Goal: Transaction & Acquisition: Obtain resource

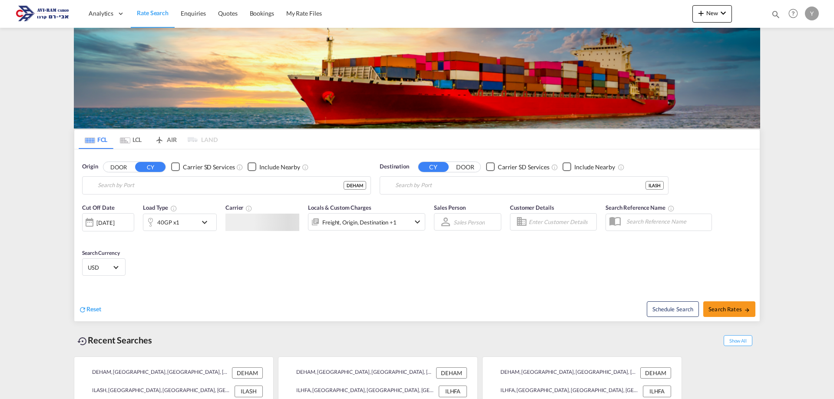
type input "[GEOGRAPHIC_DATA], [GEOGRAPHIC_DATA]"
type input "Ashdod, ILASH"
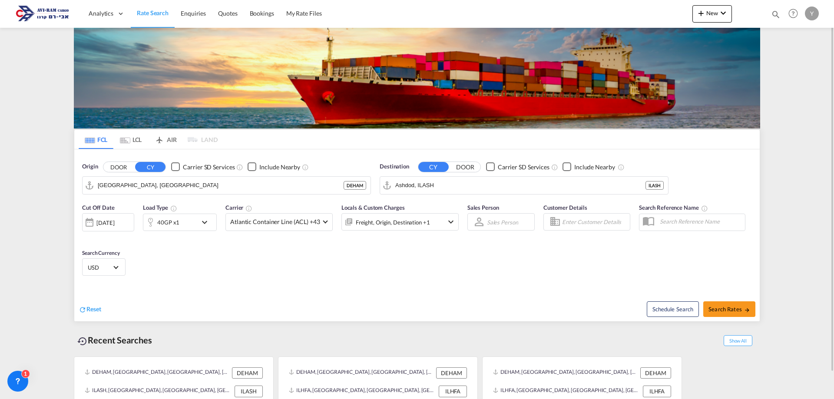
click at [130, 134] on md-tab-item "LCL" at bounding box center [130, 139] width 35 height 19
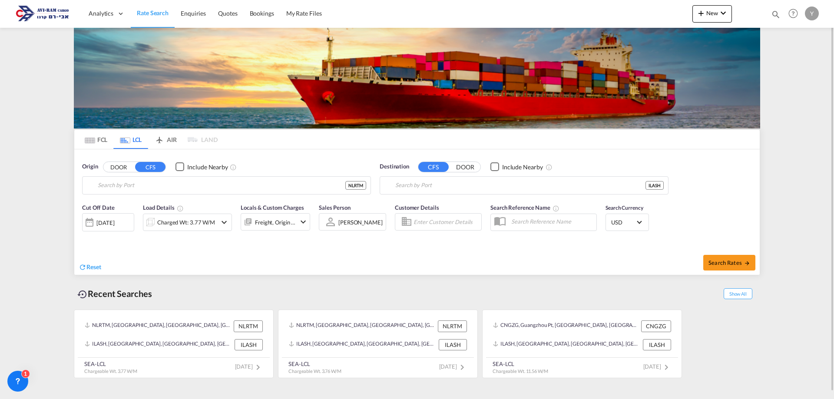
type input "[GEOGRAPHIC_DATA], NLRTM"
type input "Ashdod, ILASH"
click at [149, 180] on input "[GEOGRAPHIC_DATA], NLRTM" at bounding box center [232, 185] width 268 height 13
type input "ד"
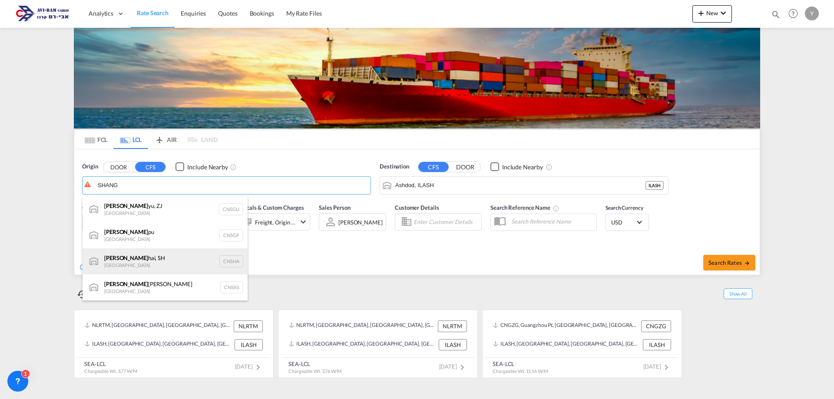
click at [156, 254] on div "[PERSON_NAME], SH China CNSHA" at bounding box center [165, 261] width 165 height 26
type input "[GEOGRAPHIC_DATA], SH, CNSHA"
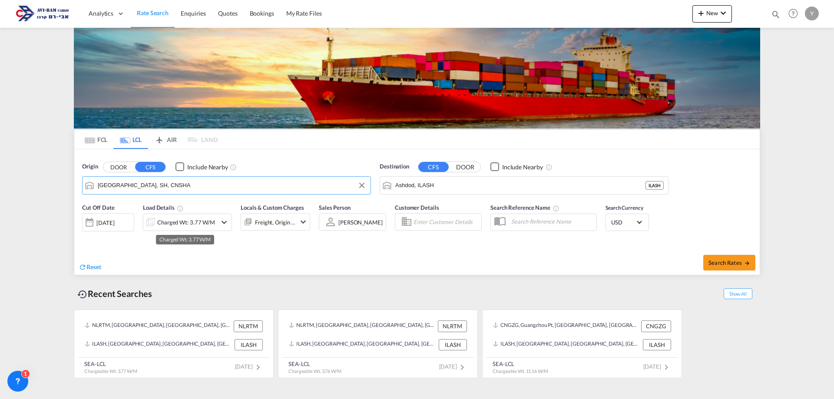
click at [181, 226] on div "Charged Wt: 3.77 W/M" at bounding box center [186, 222] width 58 height 12
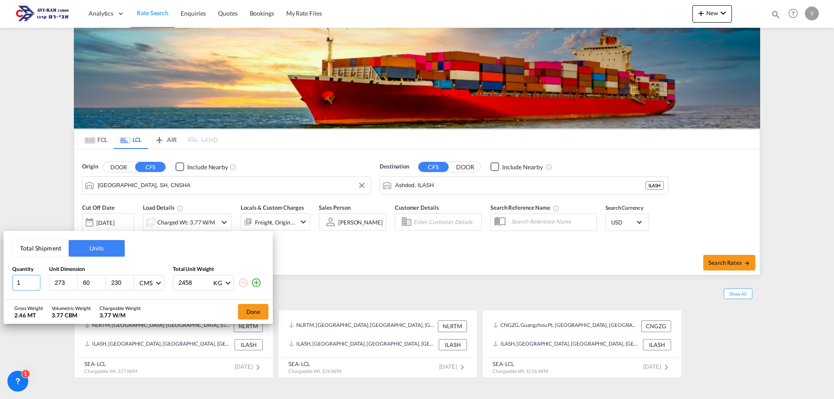
click at [26, 282] on input "1" at bounding box center [26, 283] width 28 height 16
type input "18"
click at [53, 246] on button "Total Shipment" at bounding box center [41, 248] width 56 height 17
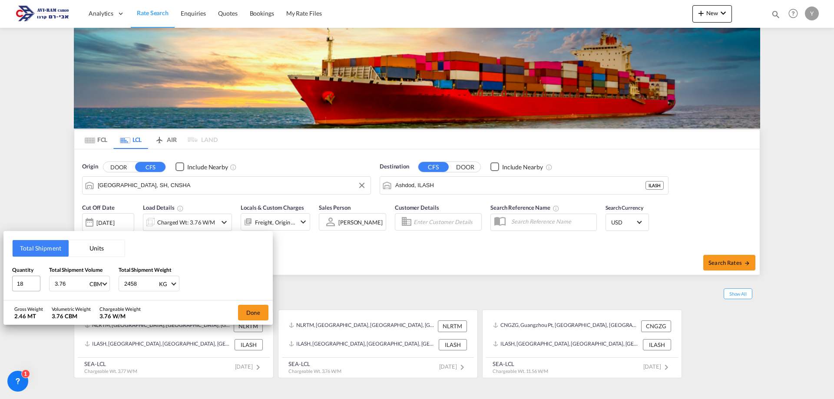
drag, startPoint x: 68, startPoint y: 285, endPoint x: 16, endPoint y: 285, distance: 52.1
click at [17, 288] on div "Quantity 18 Total Shipment Volume 3.76 CBM CBM CFT Total Shipment Weight 2458 K…" at bounding box center [138, 279] width 252 height 26
type input "1.6"
drag, startPoint x: 134, startPoint y: 289, endPoint x: 59, endPoint y: 280, distance: 75.8
click at [62, 280] on div "Quantity 18 Total Shipment Volume 1.6 CBM CBM CFT Total Shipment Weight 2458 KG…" at bounding box center [138, 279] width 252 height 26
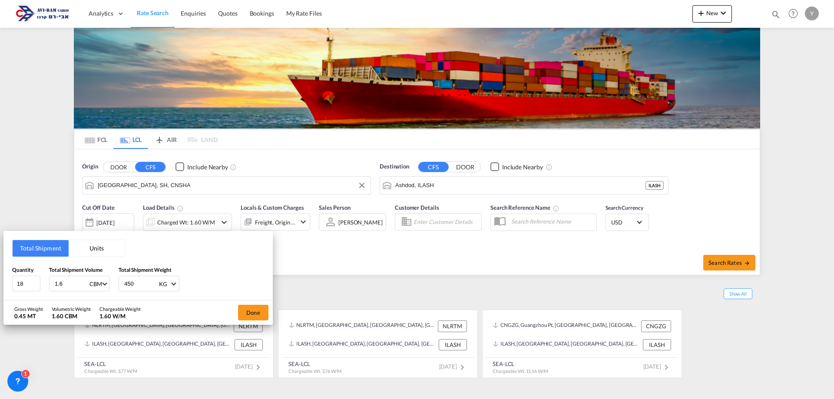
type input "450"
click at [263, 321] on div "Done" at bounding box center [253, 313] width 39 height 24
click at [260, 311] on button "Done" at bounding box center [253, 313] width 30 height 16
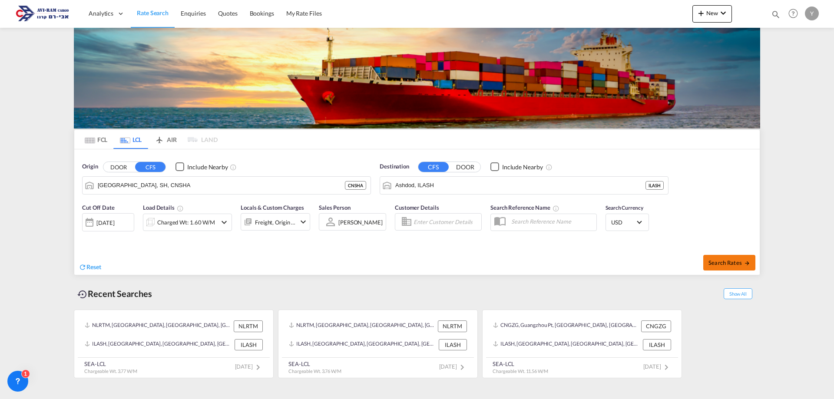
click at [748, 269] on button "Search Rates" at bounding box center [729, 263] width 52 height 16
type input "CNSHA to ILASH / [DATE]"
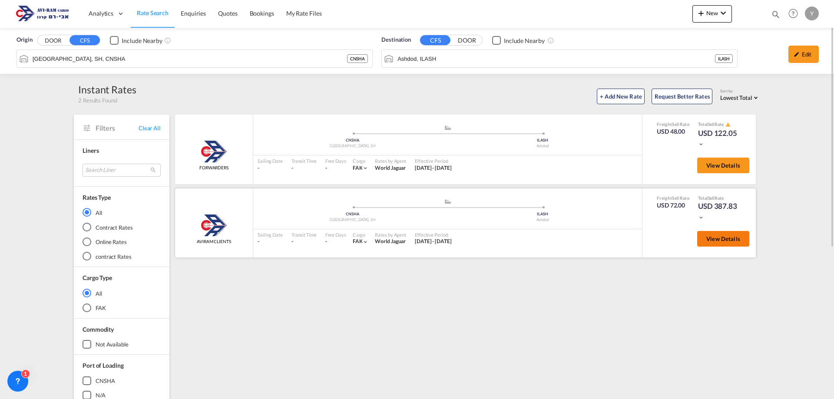
click at [718, 243] on button "View Details" at bounding box center [723, 239] width 52 height 16
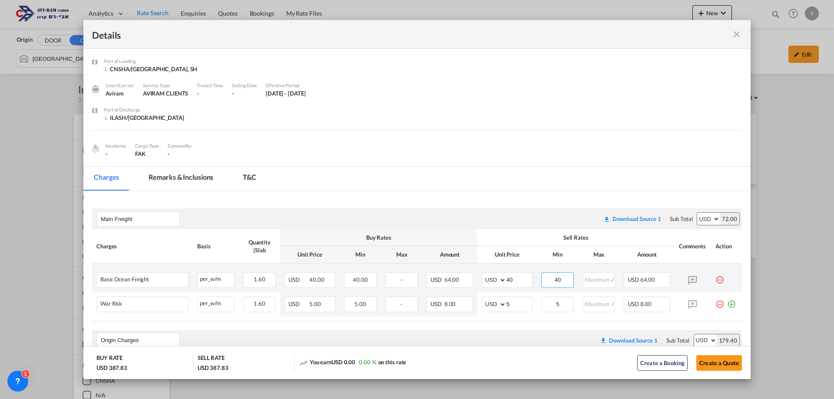
drag, startPoint x: 547, startPoint y: 278, endPoint x: 558, endPoint y: 273, distance: 11.5
click at [558, 273] on input "40" at bounding box center [557, 279] width 31 height 13
drag, startPoint x: 513, startPoint y: 282, endPoint x: 492, endPoint y: 281, distance: 21.3
click at [492, 281] on md-input-container "AED AFN ALL AMD ANG AOA ARS AUD AWG AZN BAM BBD BDT BGN BHD BIF BMD BND [PERSON…" at bounding box center [507, 280] width 51 height 16
click at [271, 89] on div "[DATE] - [DATE]" at bounding box center [286, 93] width 40 height 8
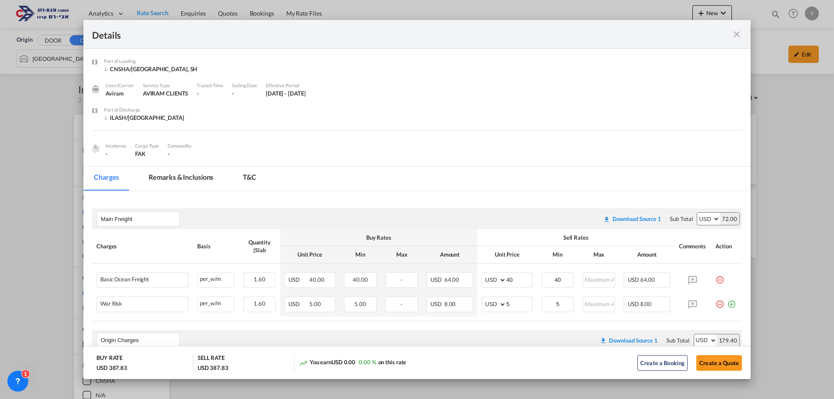
click at [276, 95] on div "[DATE] - [DATE]" at bounding box center [286, 93] width 40 height 8
click at [260, 106] on div "Port of Discharge [GEOGRAPHIC_DATA]/[GEOGRAPHIC_DATA]" at bounding box center [423, 118] width 638 height 24
click at [222, 86] on div "Transit Time -" at bounding box center [214, 94] width 35 height 24
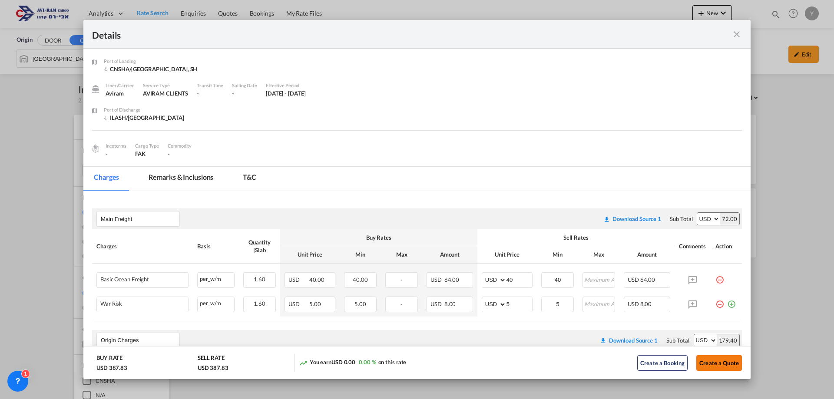
click at [709, 359] on button "Create a Quote" at bounding box center [719, 363] width 46 height 16
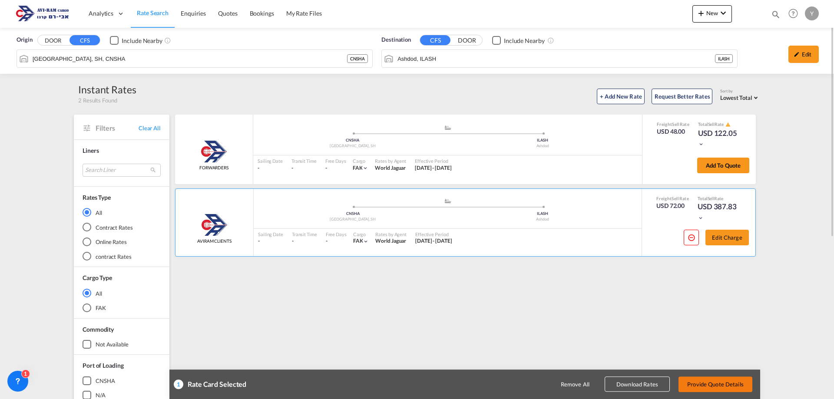
click at [694, 383] on button "Provide Quote Details" at bounding box center [716, 385] width 74 height 16
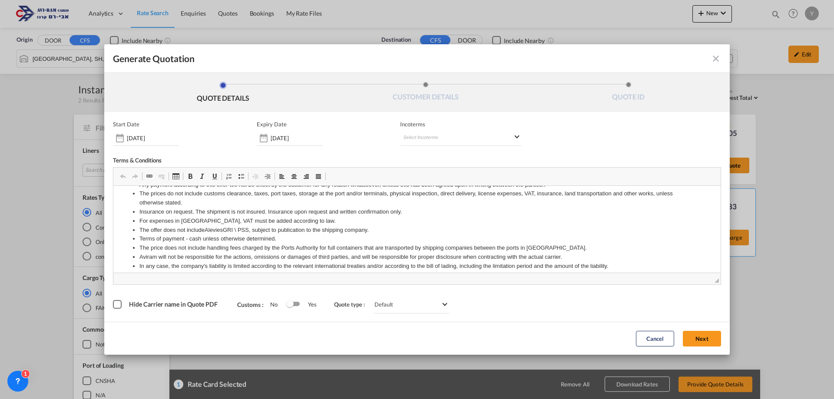
scroll to position [355, 0]
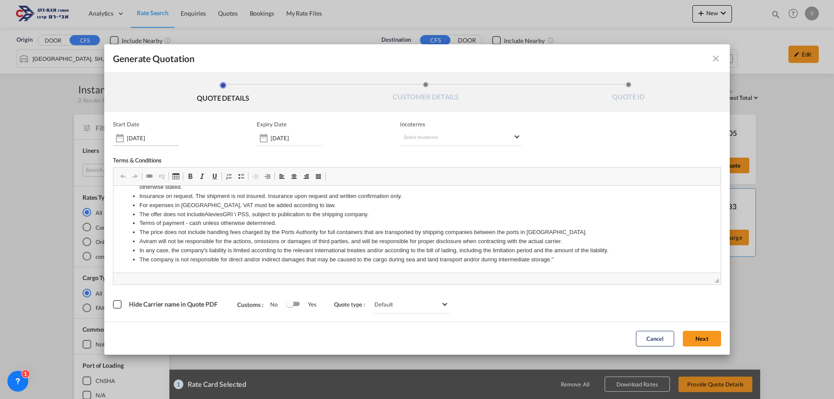
click at [136, 132] on div "[DATE]" at bounding box center [146, 138] width 66 height 16
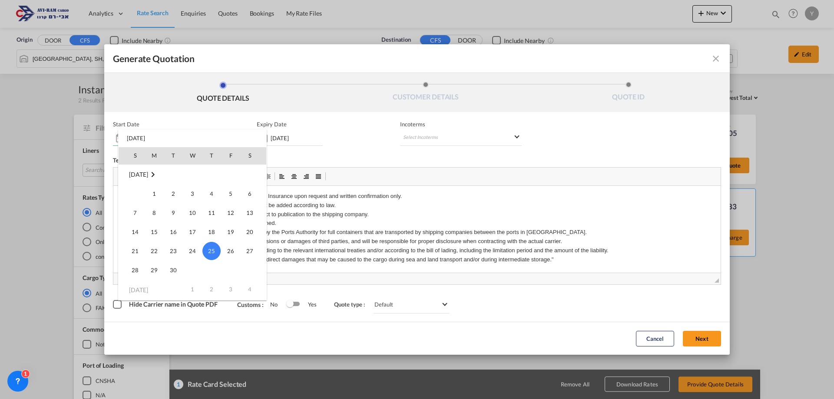
scroll to position [201217, 0]
click at [188, 288] on td "1" at bounding box center [192, 288] width 19 height 20
click at [193, 289] on td "1" at bounding box center [192, 288] width 19 height 20
click at [285, 138] on div at bounding box center [417, 199] width 834 height 399
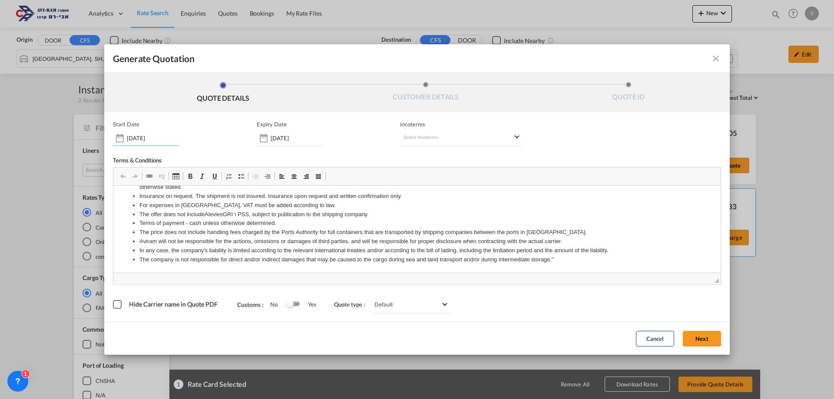
click at [285, 138] on input "[DATE]" at bounding box center [297, 138] width 52 height 7
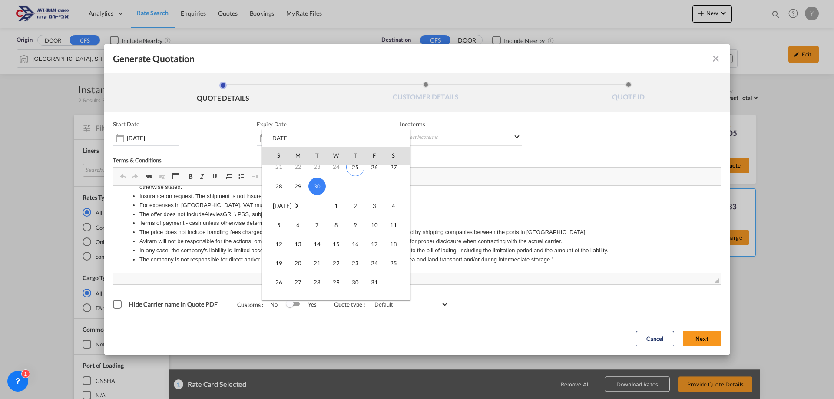
scroll to position [87, 0]
click at [376, 281] on span "31" at bounding box center [374, 279] width 17 height 17
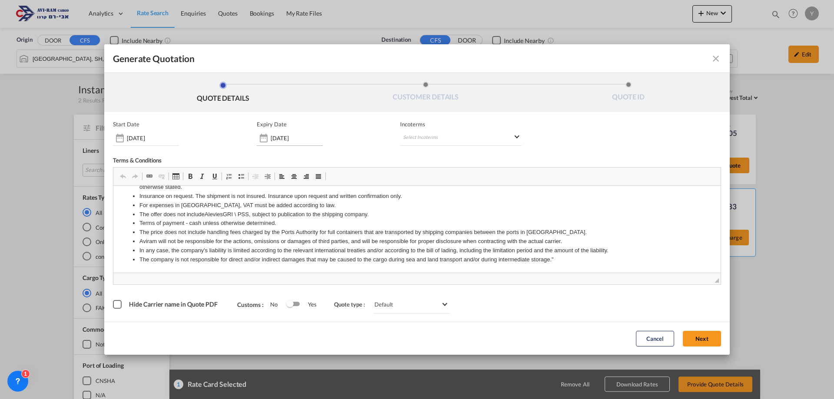
click at [264, 135] on div "Generate QuotationQUOTE ..." at bounding box center [264, 137] width 14 height 17
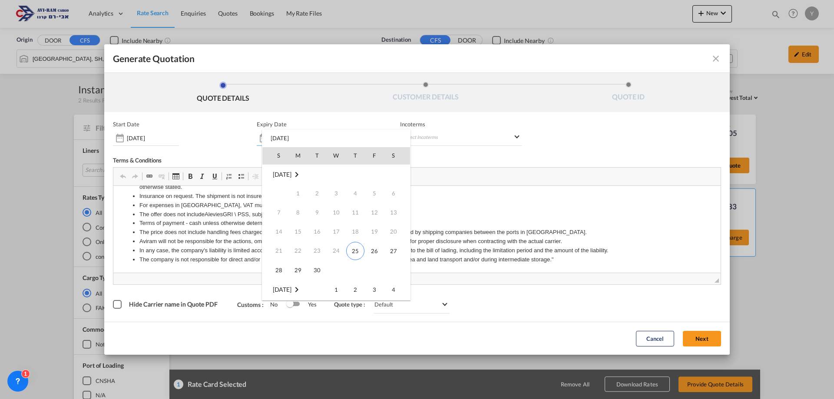
scroll to position [115, 0]
click at [331, 217] on span "15" at bounding box center [336, 212] width 17 height 17
type input "[DATE]"
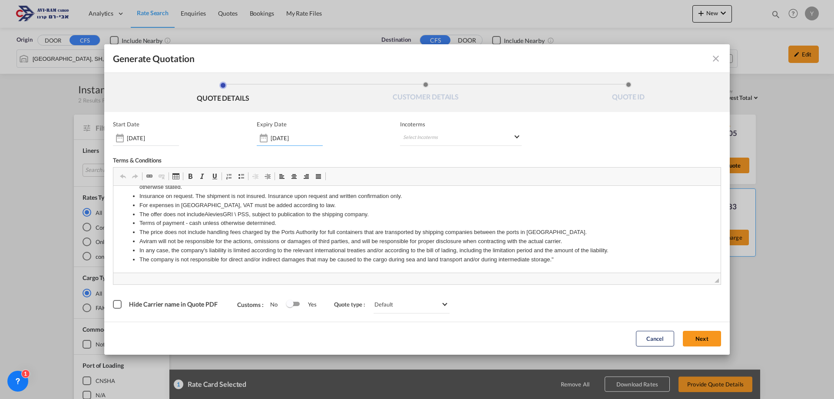
click at [693, 334] on button "Next" at bounding box center [702, 339] width 38 height 16
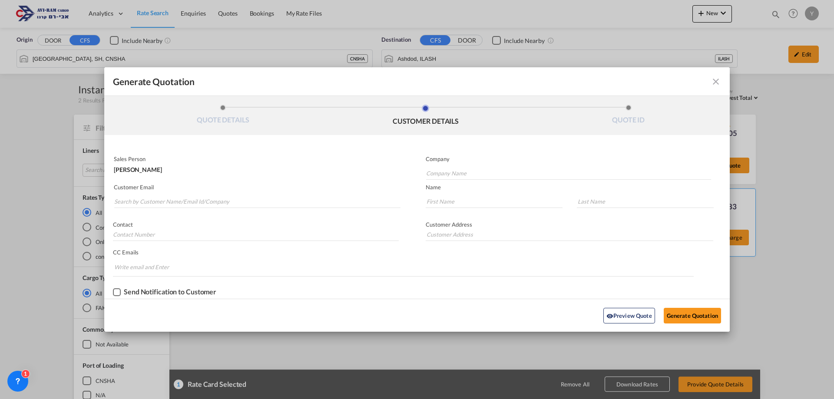
scroll to position [0, 0]
click at [447, 173] on input "Company Name" at bounding box center [568, 173] width 285 height 13
type input "D"
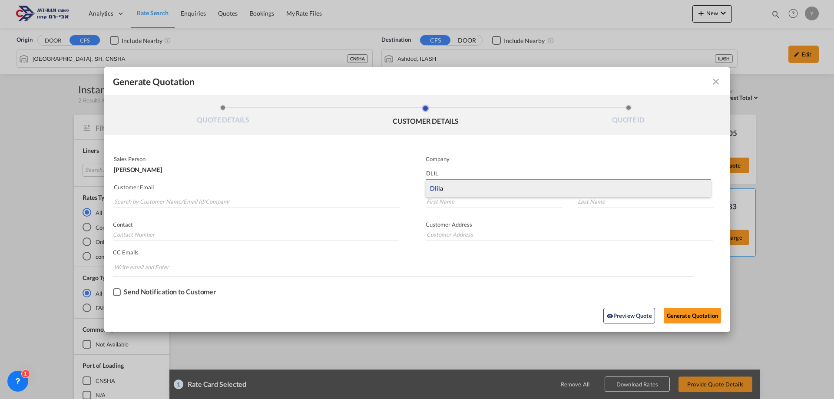
click at [444, 186] on div "Dlil a" at bounding box center [568, 188] width 285 height 17
type input "Dlila"
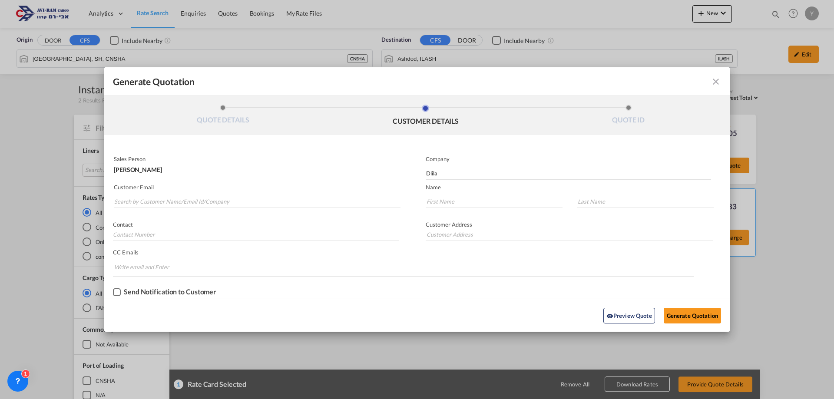
click at [207, 193] on md-autocomplete-wrap "Generate QuotationQUOTE ..." at bounding box center [257, 199] width 287 height 17
click at [169, 200] on input "Search by Customer Name/Email Id/Company" at bounding box center [257, 201] width 286 height 13
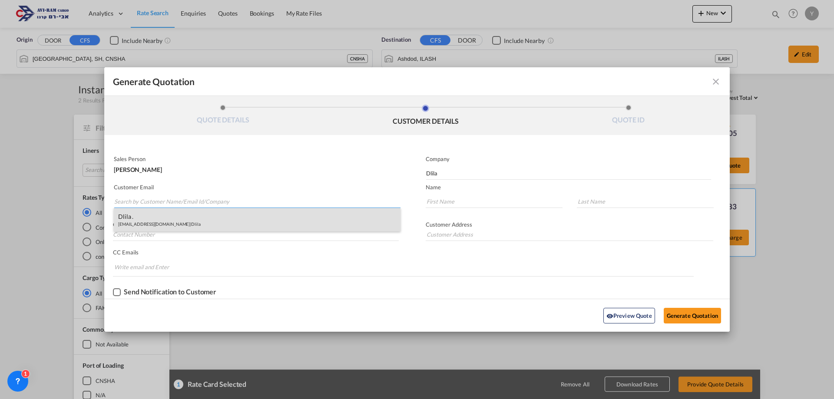
click at [161, 215] on div "Dlila . [EMAIL_ADDRESS][DOMAIN_NAME] | Dlila" at bounding box center [257, 219] width 287 height 23
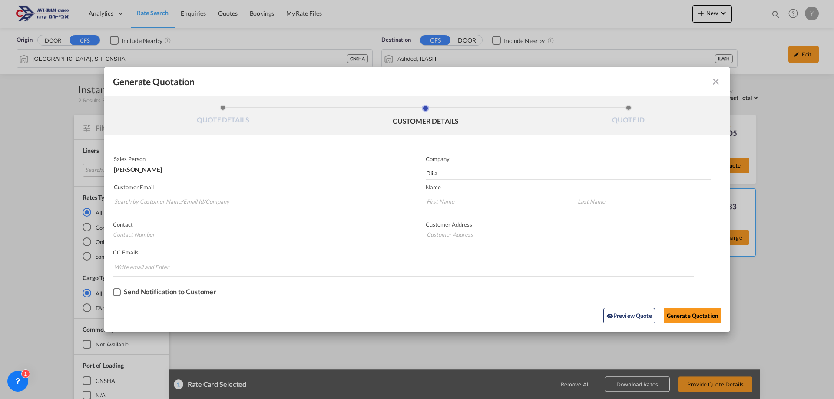
type input "[EMAIL_ADDRESS][DOMAIN_NAME]"
type input "Dlila"
type input "."
click at [692, 314] on button "Generate Quotation" at bounding box center [692, 316] width 57 height 16
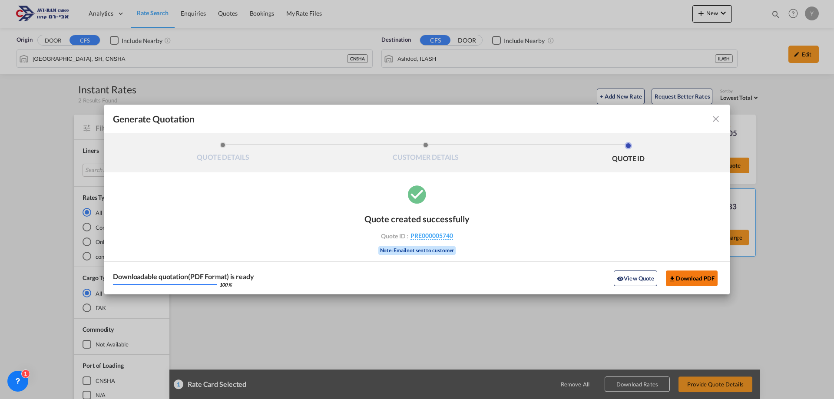
click at [696, 275] on button "Download PDF" at bounding box center [692, 279] width 52 height 16
click at [715, 120] on md-icon "icon-close fg-AAA8AD cursor m-0" at bounding box center [716, 119] width 10 height 10
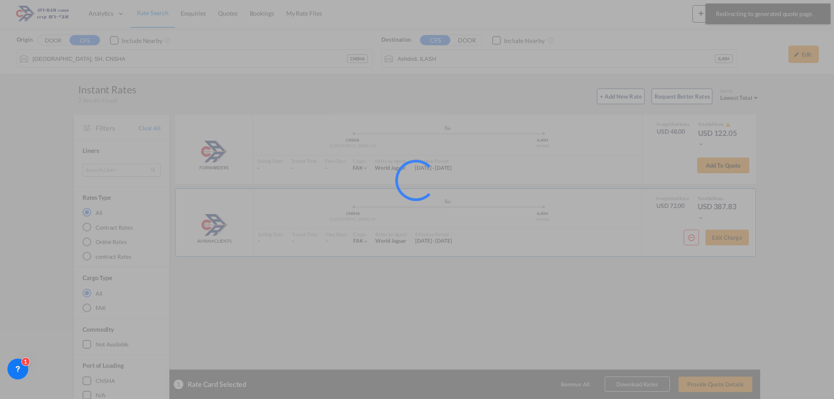
click at [232, 19] on div at bounding box center [417, 199] width 834 height 399
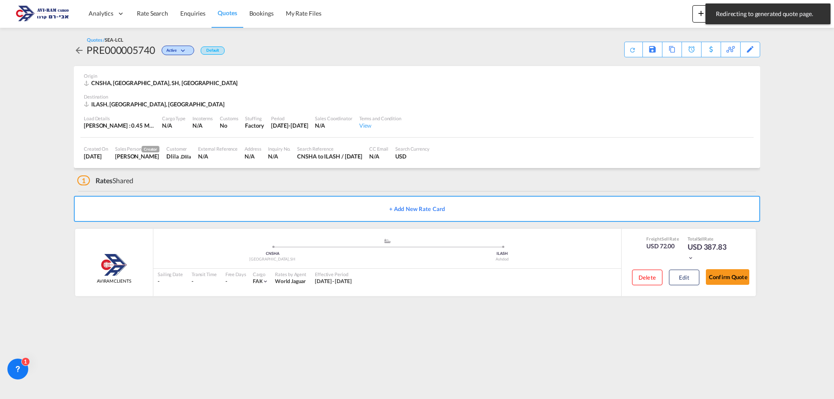
click at [231, 16] on span "Quotes" at bounding box center [227, 12] width 19 height 7
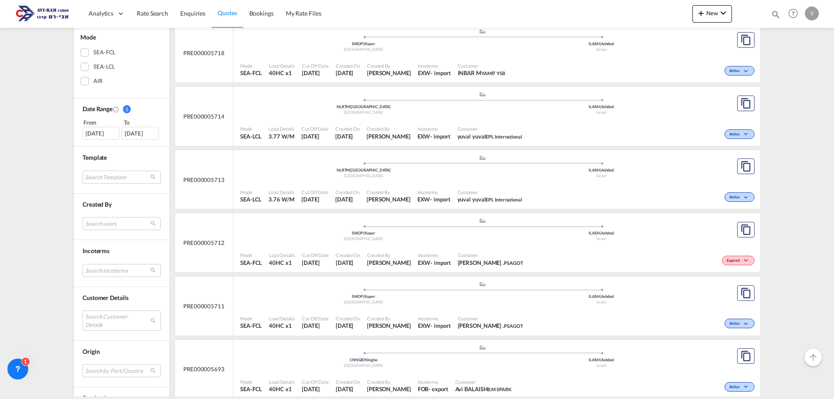
scroll to position [261, 0]
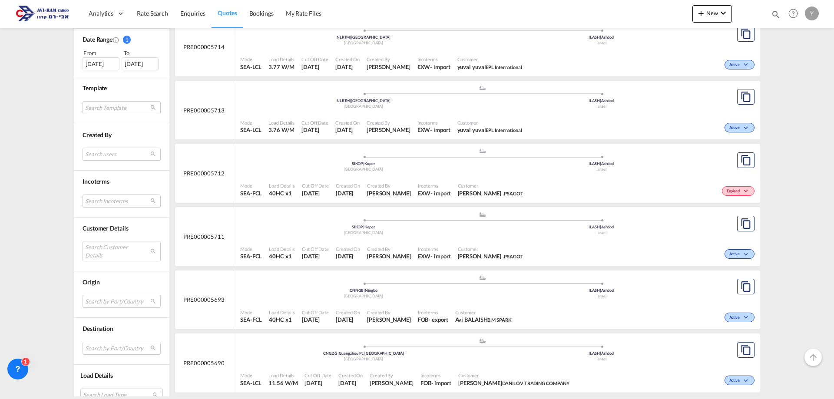
click at [712, 241] on div "Mode SEA-FCL Load Details 40HC x1 Cut Off Date [DATE] Created On [DATE] Created…" at bounding box center [496, 253] width 527 height 26
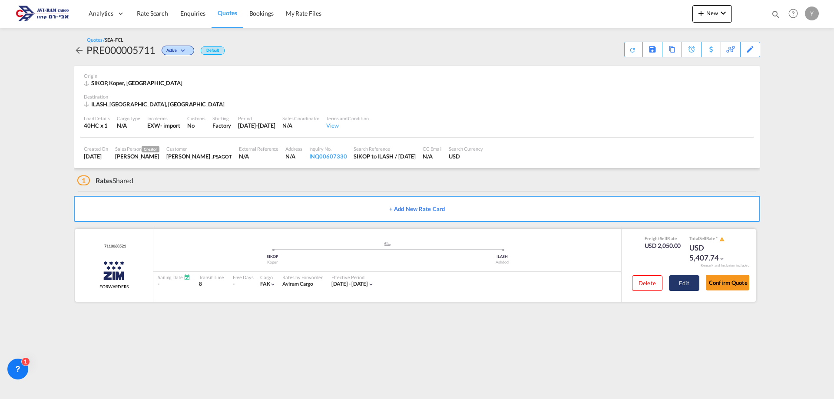
click at [679, 281] on button "Edit" at bounding box center [684, 283] width 30 height 16
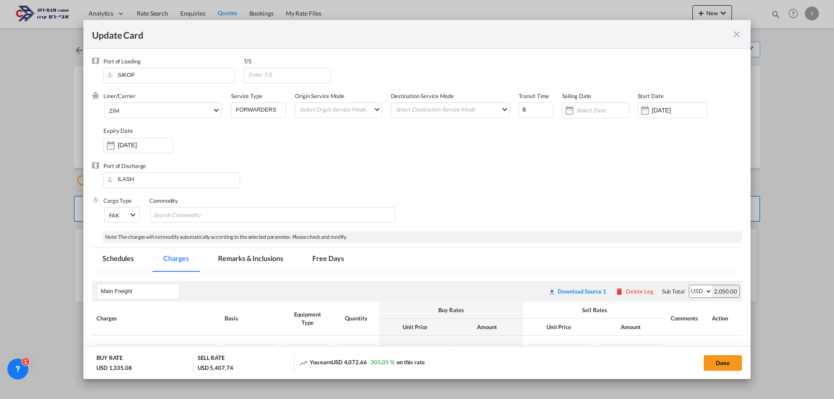
select select "per shipment"
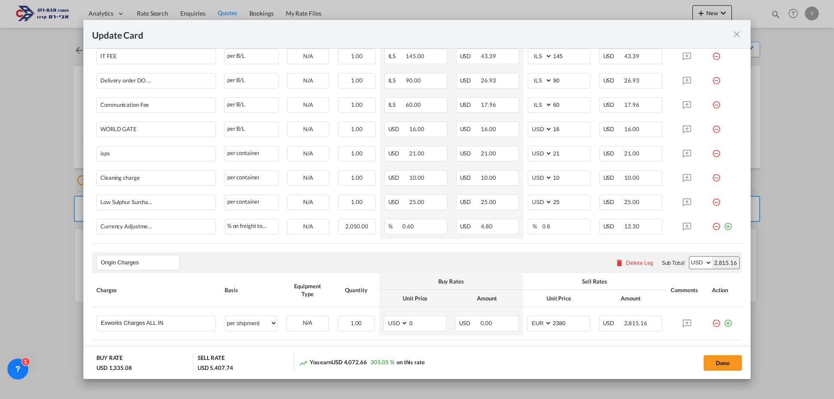
scroll to position [470, 0]
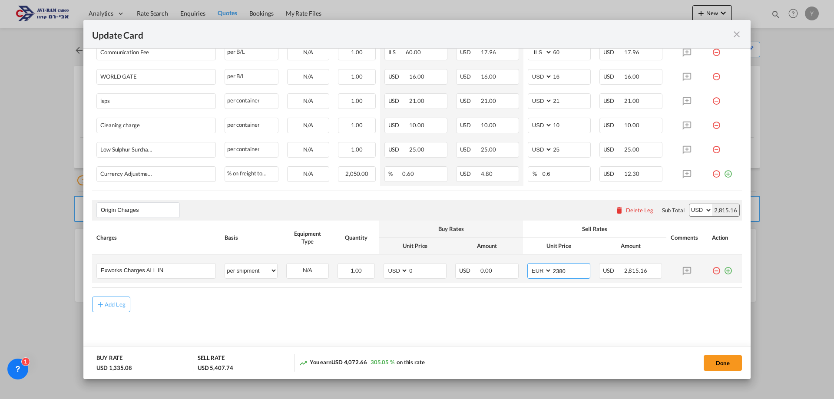
drag, startPoint x: 561, startPoint y: 274, endPoint x: 552, endPoint y: 271, distance: 9.1
click at [552, 271] on input "2380" at bounding box center [571, 270] width 38 height 13
click at [567, 268] on input "2380" at bounding box center [571, 270] width 38 height 13
drag, startPoint x: 566, startPoint y: 271, endPoint x: 540, endPoint y: 274, distance: 25.8
click at [540, 274] on md-input-container "AED AFN ALL AMD ANG AOA ARS AUD AWG AZN BAM BBD BDT BGN BHD BIF BMD BND [PERSON…" at bounding box center [558, 271] width 63 height 16
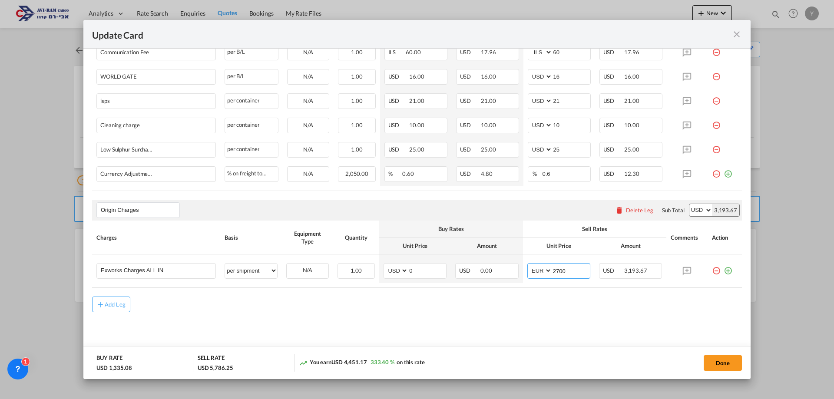
type input "2700"
click at [525, 287] on table "Charges Basis Equipment Type Quantity Buy Rates Sell Rates Comments Action Unit…" at bounding box center [417, 254] width 650 height 67
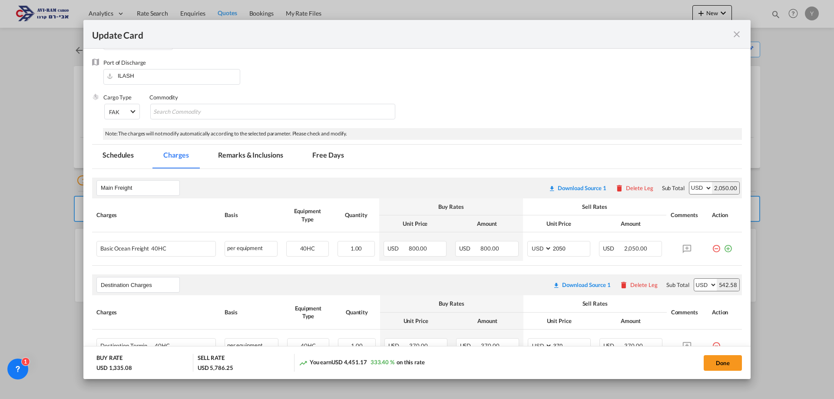
scroll to position [36, 0]
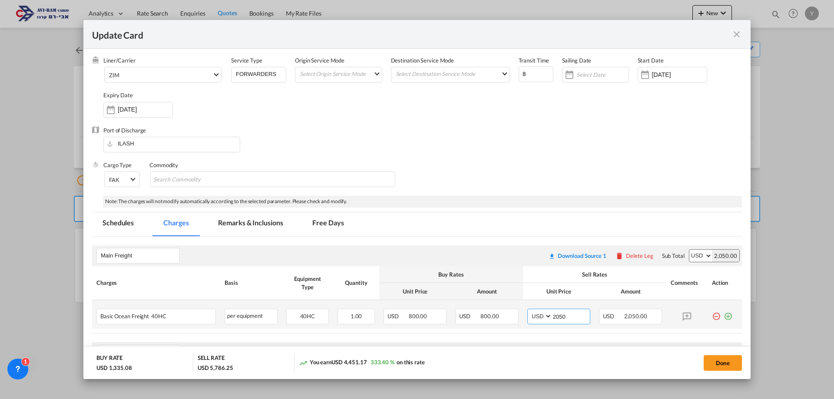
drag, startPoint x: 563, startPoint y: 314, endPoint x: 536, endPoint y: 311, distance: 27.6
click at [536, 313] on md-input-container "AED AFN ALL AMD ANG AOA ARS AUD AWG AZN BAM BBD BDT BGN BHD BIF BMD BND [PERSON…" at bounding box center [558, 317] width 63 height 16
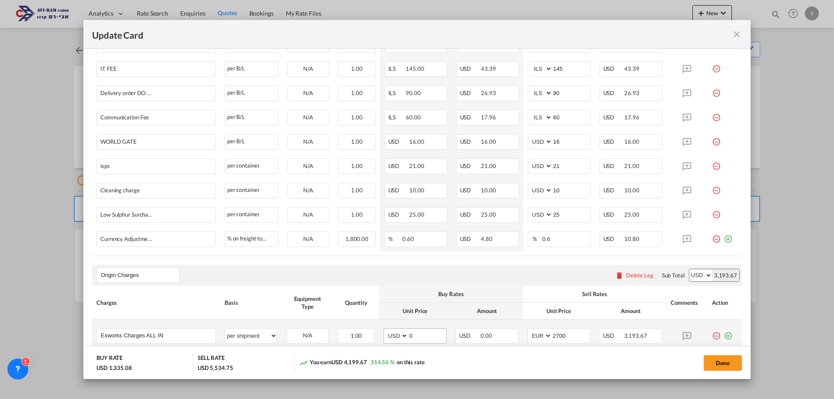
scroll to position [470, 0]
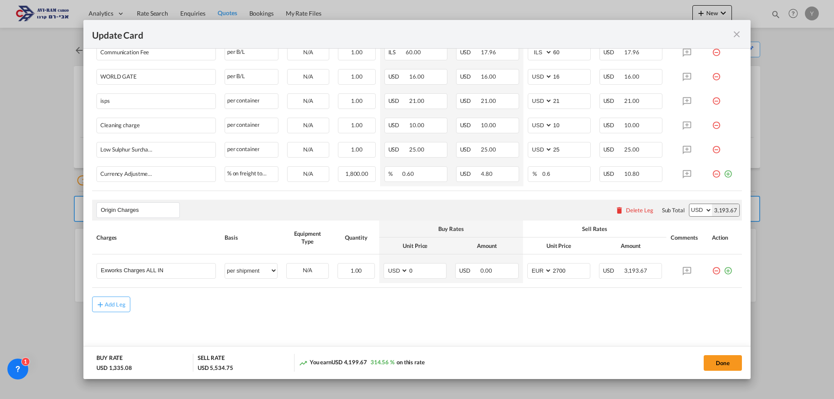
type input "1800"
click at [526, 313] on md-content "Main Freight Please enter leg name Leg Name Already Exists Download Source 1 De…" at bounding box center [417, 80] width 650 height 556
click at [730, 363] on button "Done" at bounding box center [723, 363] width 38 height 16
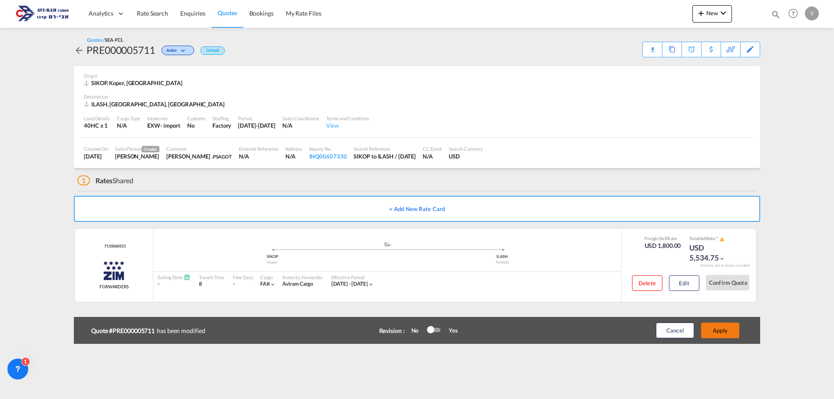
click at [728, 329] on button "Apply" at bounding box center [720, 331] width 38 height 16
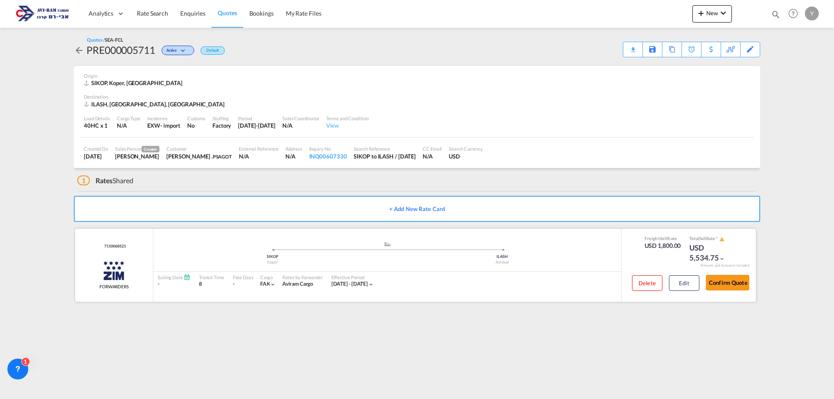
click at [461, 229] on div "1 Rates Shared + Add New Rate Card 7110068521 ZIM FORWARDERS added by you .a{fi…" at bounding box center [417, 239] width 686 height 142
